Goal: Complete application form

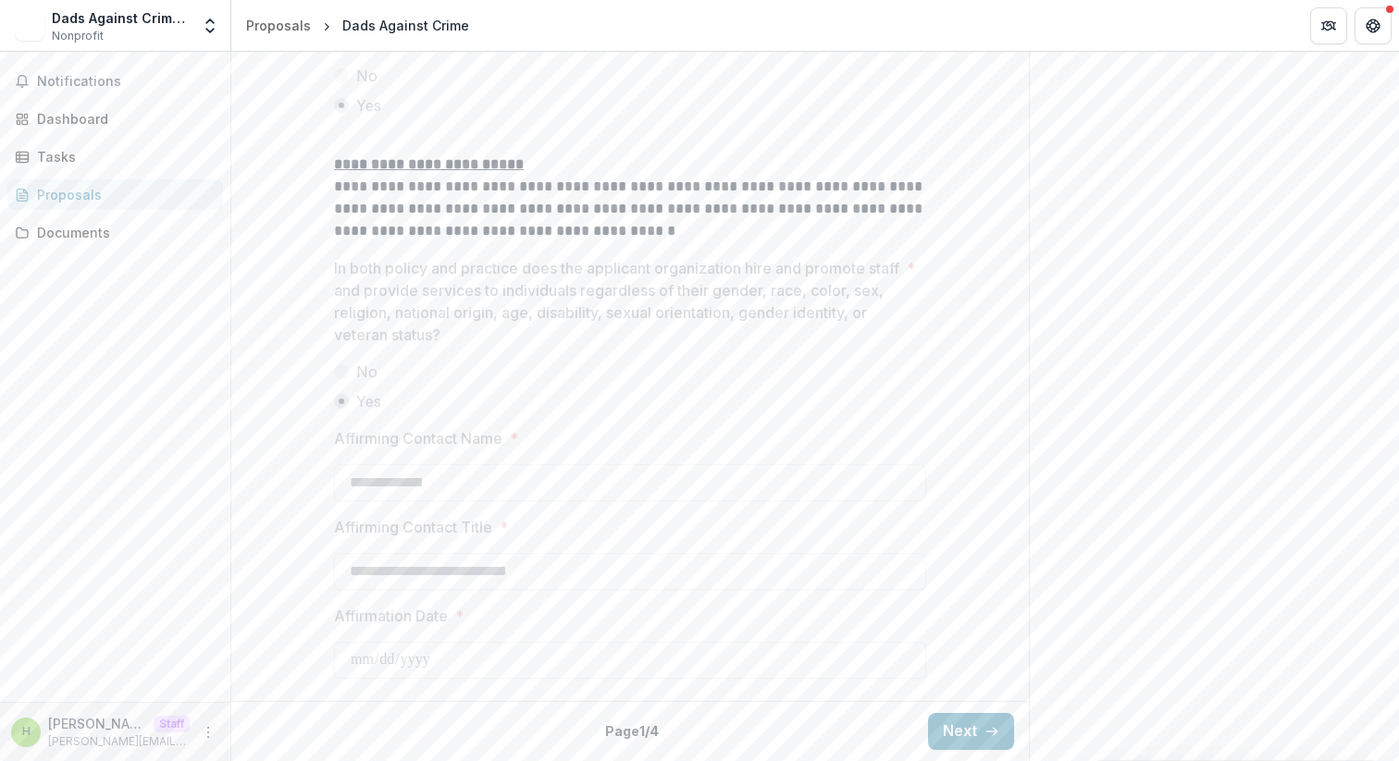
scroll to position [3184, 0]
click at [953, 735] on button "Next" at bounding box center [971, 731] width 86 height 37
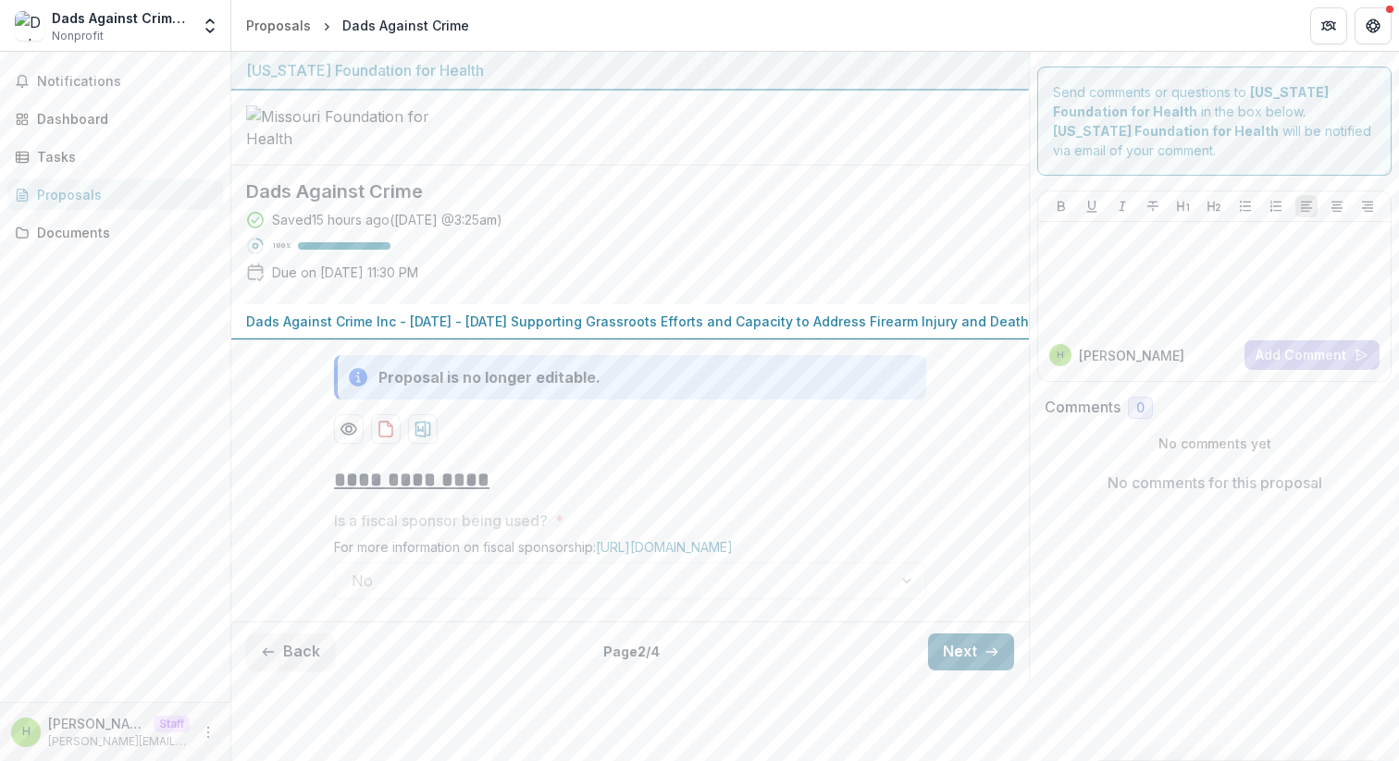
scroll to position [92, 0]
click at [953, 671] on button "Next" at bounding box center [971, 652] width 86 height 37
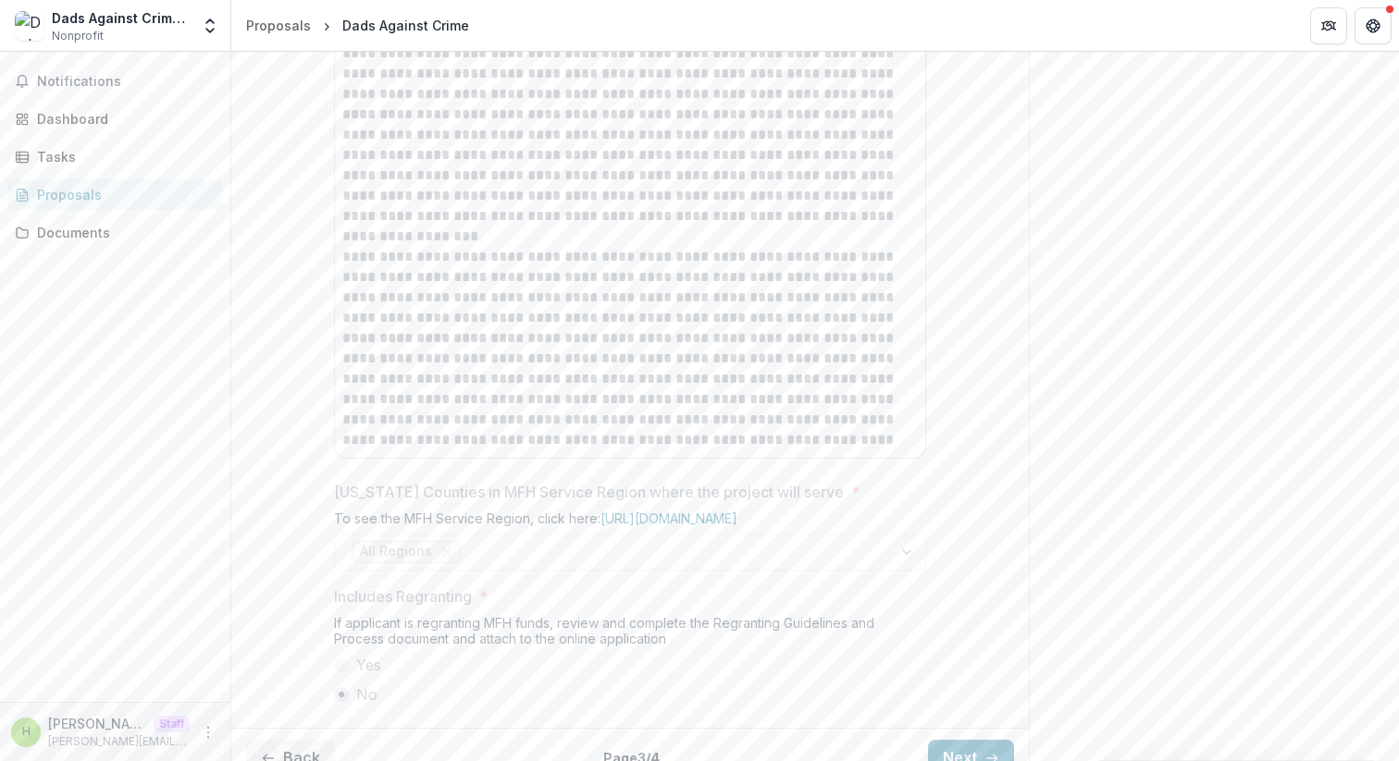
scroll to position [377, 0]
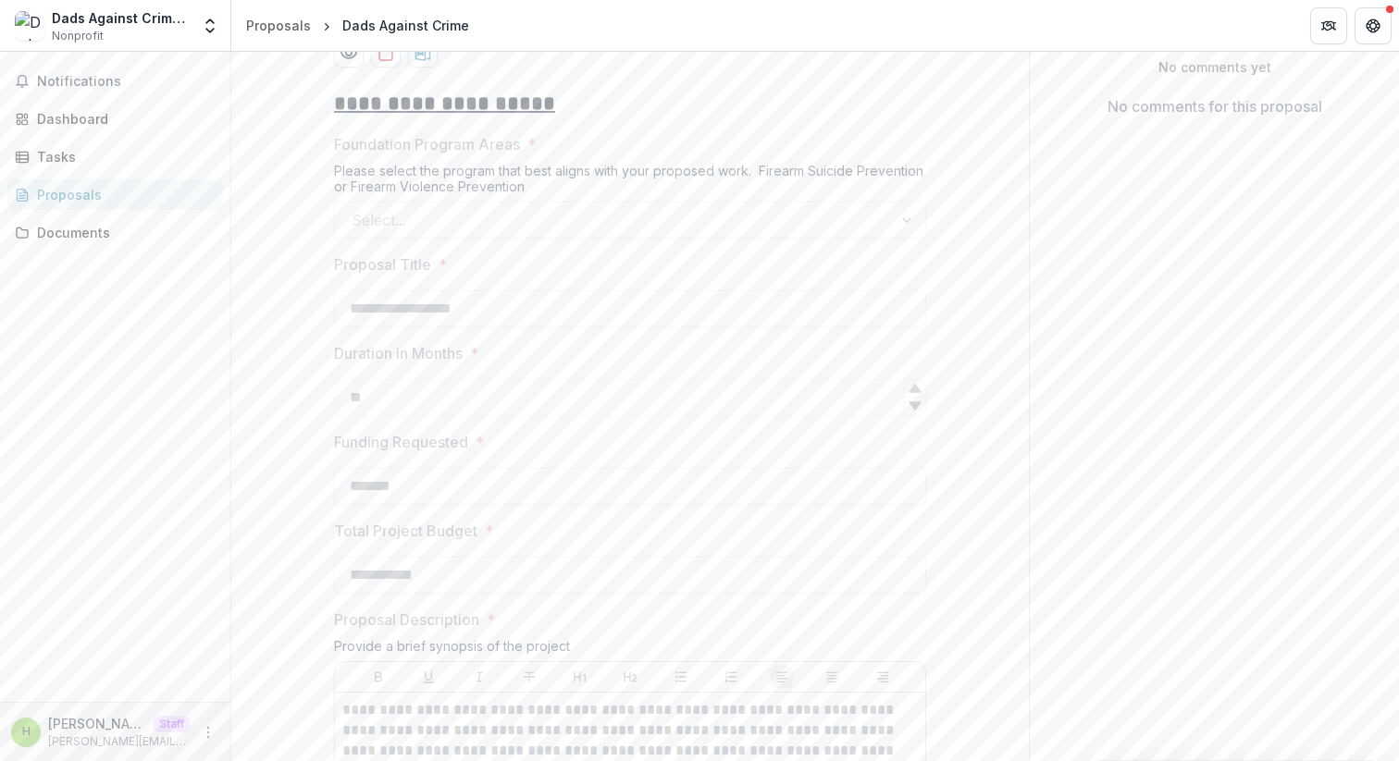
click at [725, 239] on div "Select..." at bounding box center [630, 220] width 592 height 37
click at [737, 239] on div "Select..." at bounding box center [630, 220] width 592 height 37
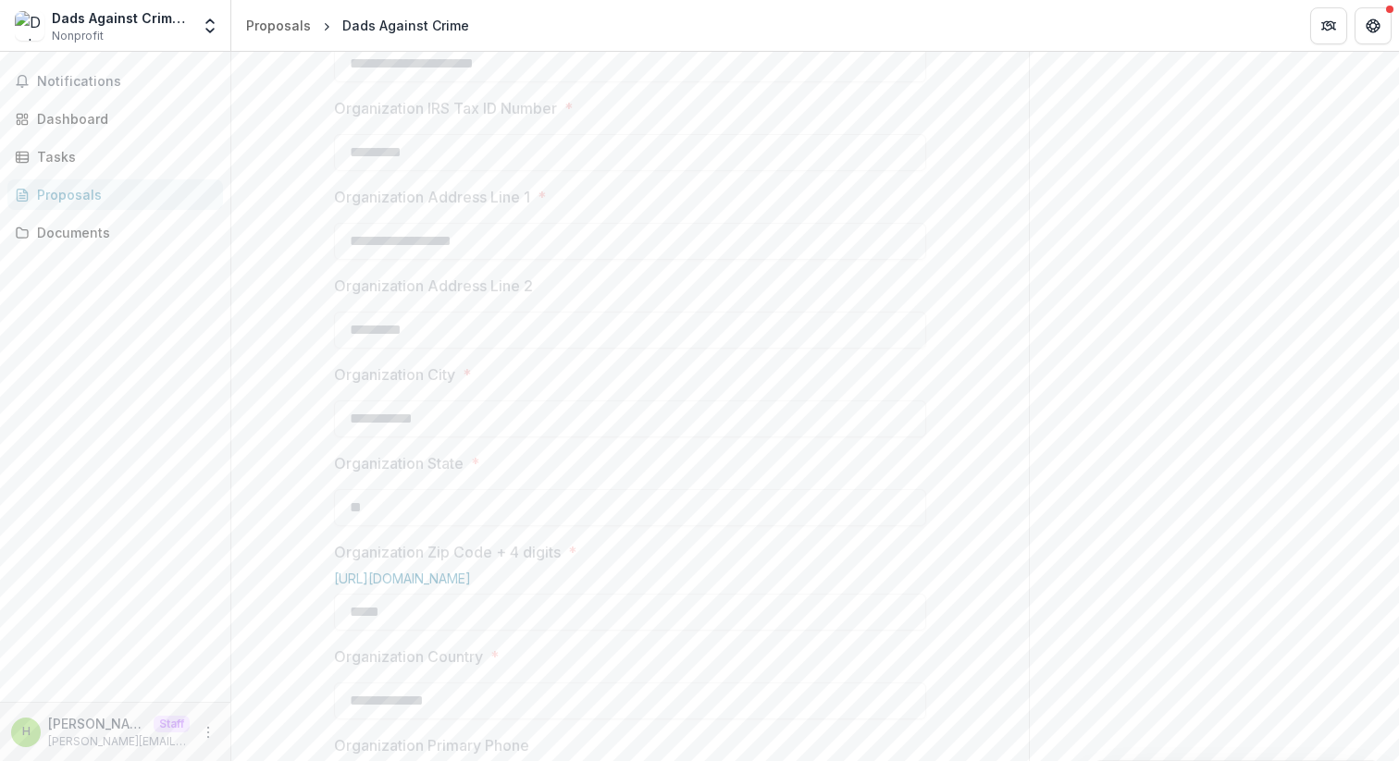
scroll to position [80, 0]
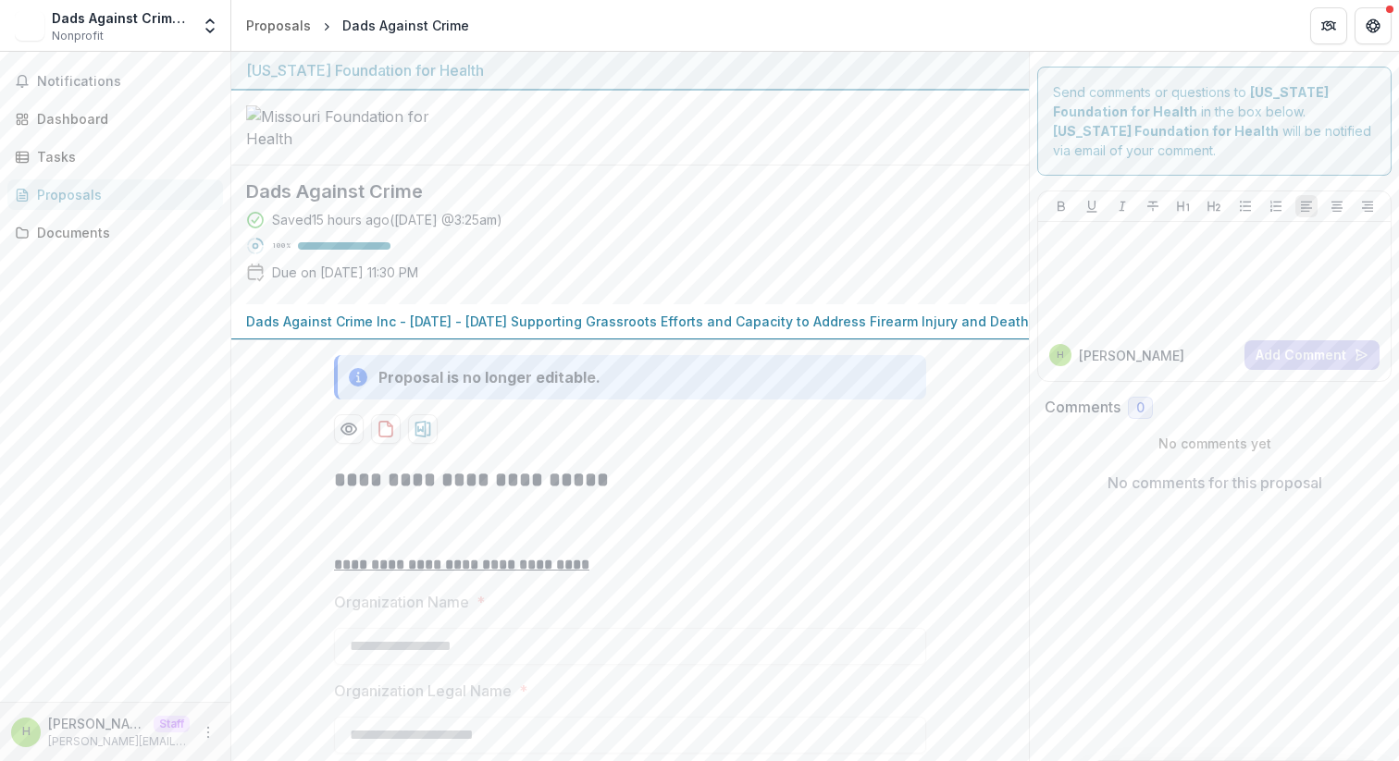
scroll to position [20, 0]
